Goal: Information Seeking & Learning: Learn about a topic

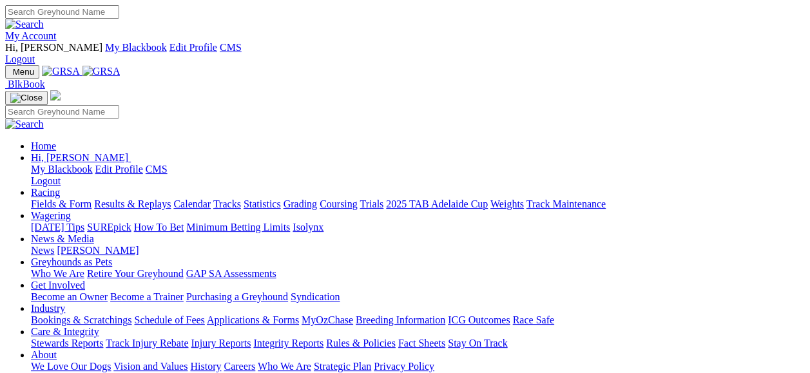
click at [62, 198] on link "Fields & Form" at bounding box center [61, 203] width 61 height 11
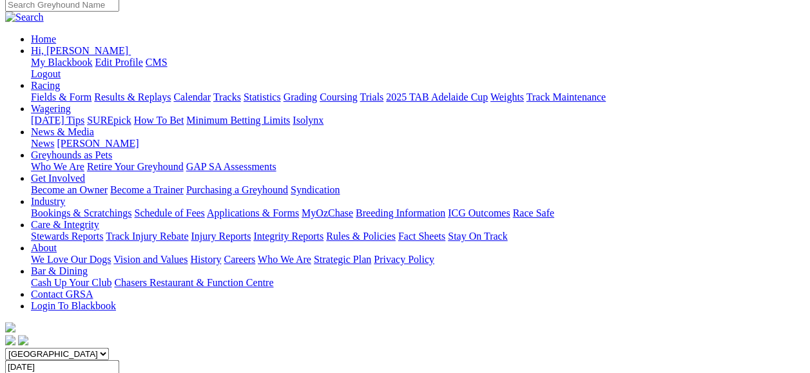
scroll to position [21, 0]
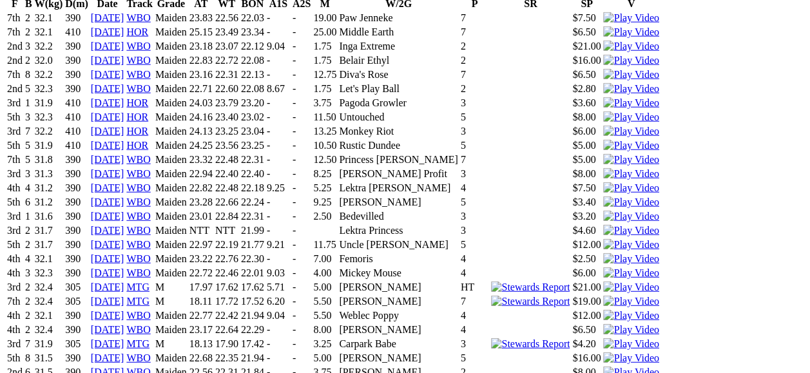
scroll to position [1, 0]
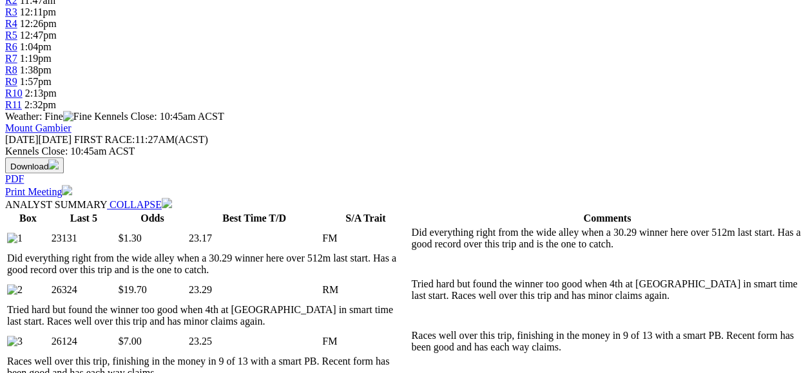
scroll to position [99, 0]
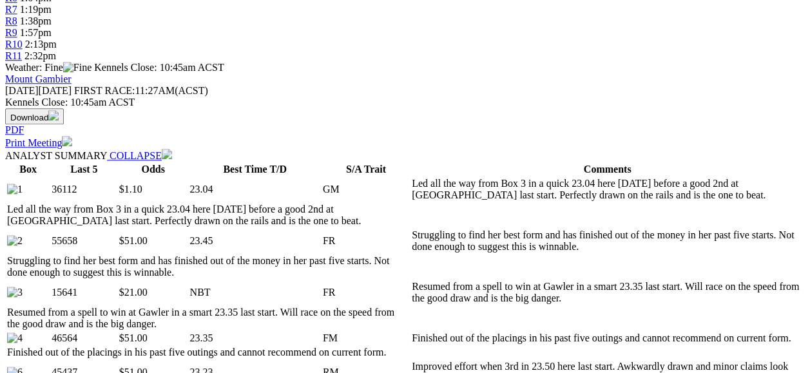
scroll to position [37, 0]
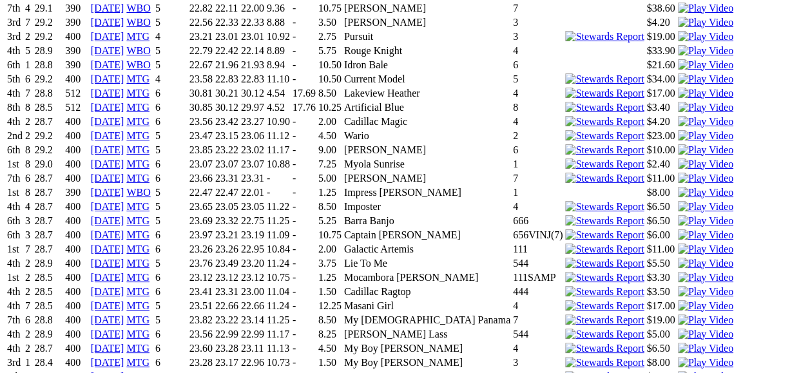
scroll to position [3174, 0]
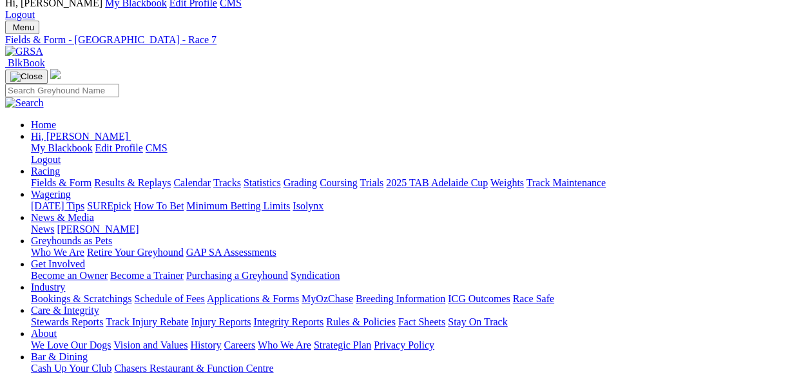
scroll to position [31, 0]
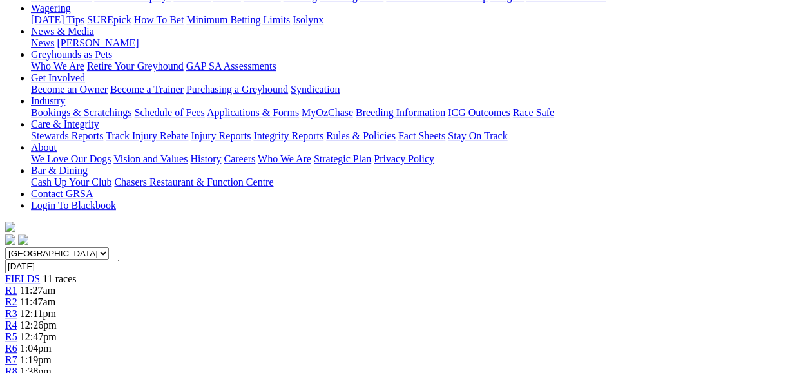
scroll to position [17, 0]
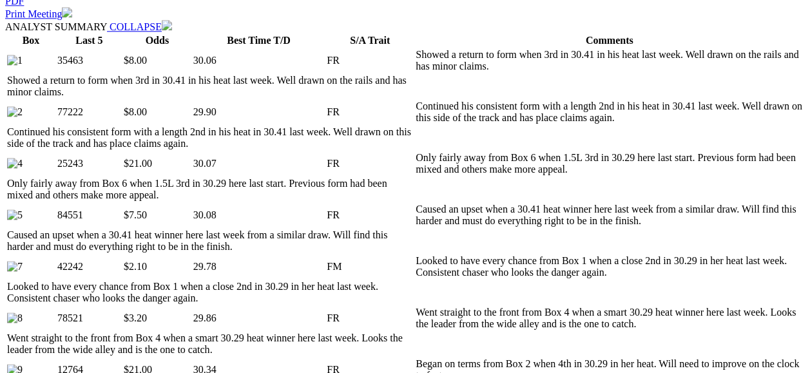
scroll to position [59, 0]
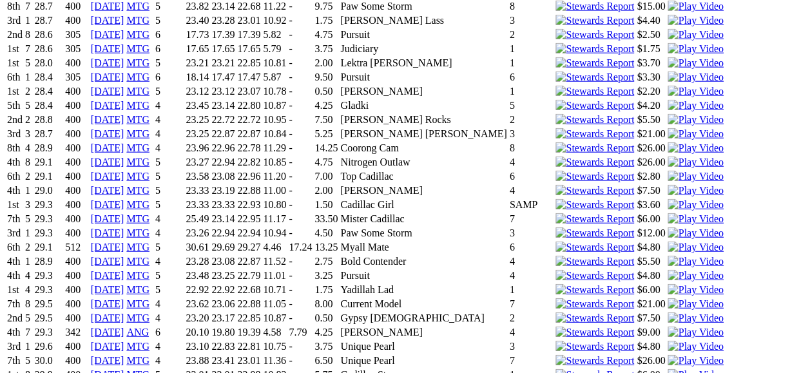
scroll to position [1544, 0]
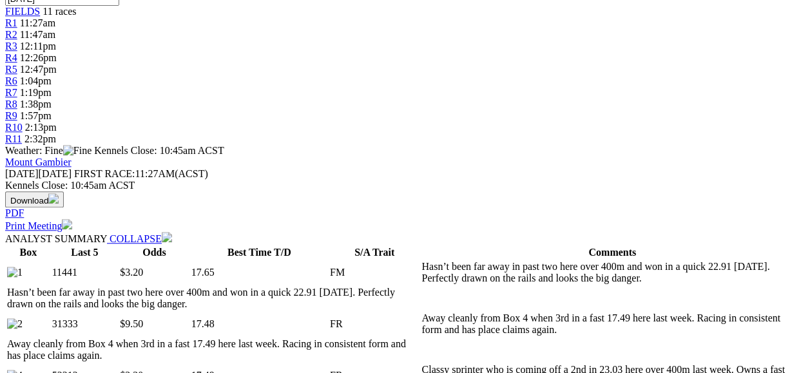
scroll to position [62, 0]
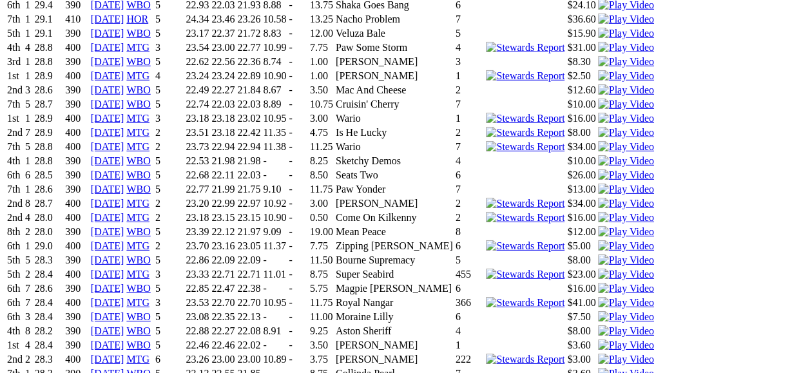
scroll to position [1910, 0]
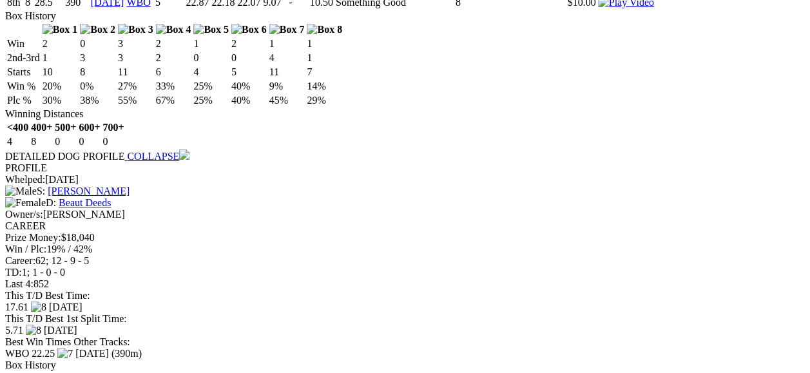
scroll to position [2263, 0]
